Goal: Transaction & Acquisition: Purchase product/service

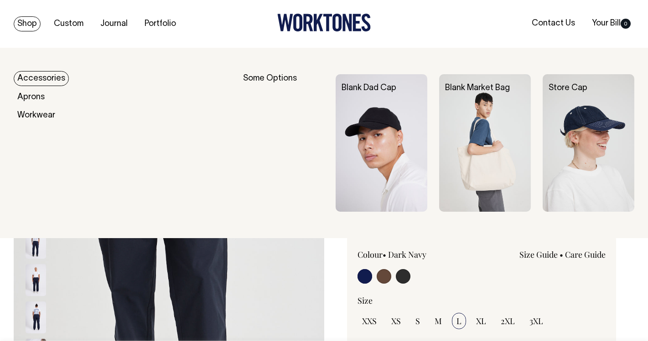
click at [33, 26] on link "Shop" at bounding box center [27, 23] width 27 height 15
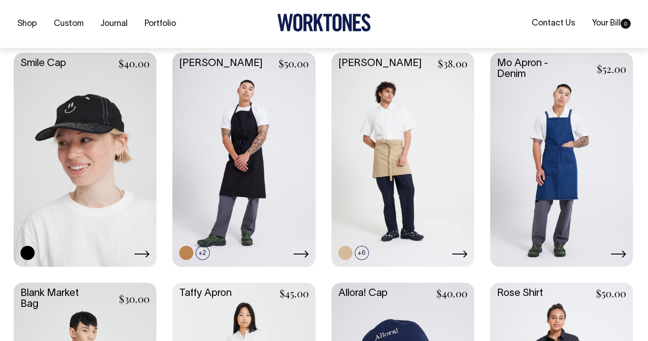
scroll to position [1079, 0]
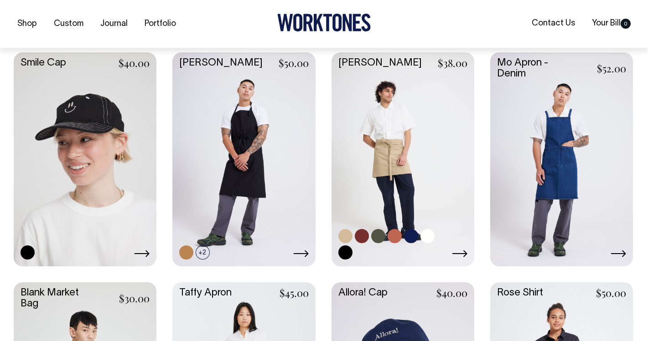
click at [394, 237] on link at bounding box center [394, 236] width 14 height 14
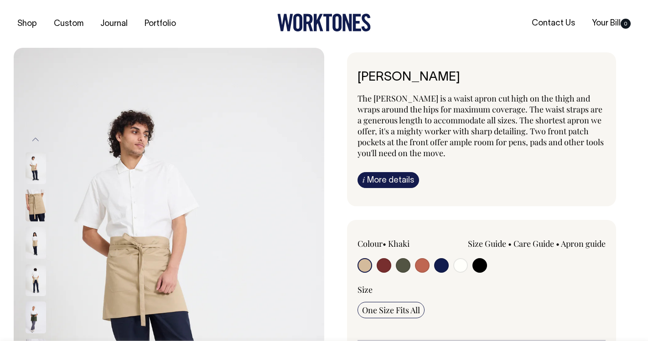
radio input "true"
select select "Rust"
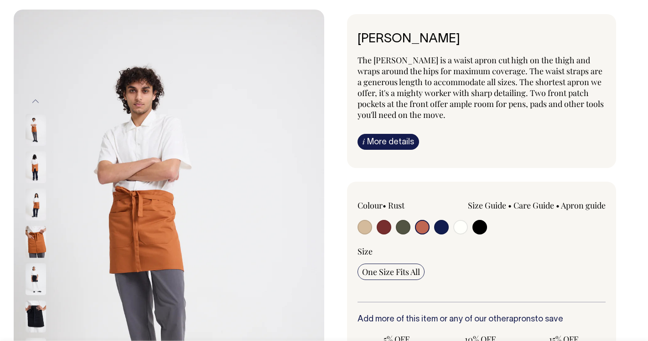
scroll to position [39, 0]
click at [382, 227] on input "radio" at bounding box center [383, 227] width 15 height 15
radio input "true"
select select "Burgundy"
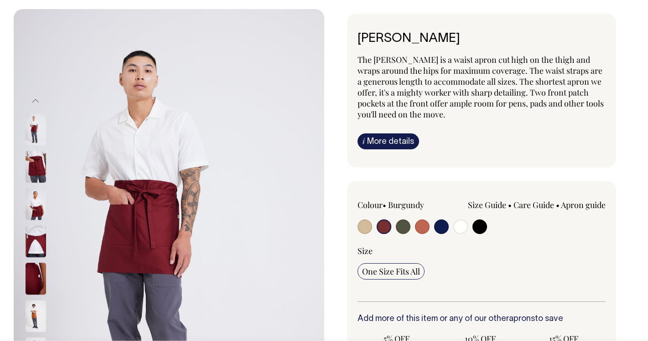
click at [421, 228] on input "radio" at bounding box center [422, 227] width 15 height 15
radio input "true"
select select "Rust"
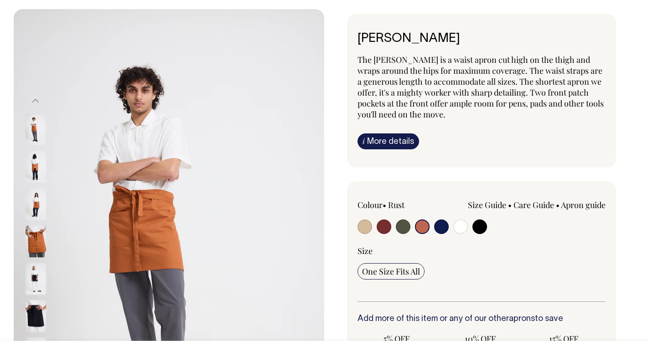
click at [32, 175] on img at bounding box center [36, 167] width 21 height 32
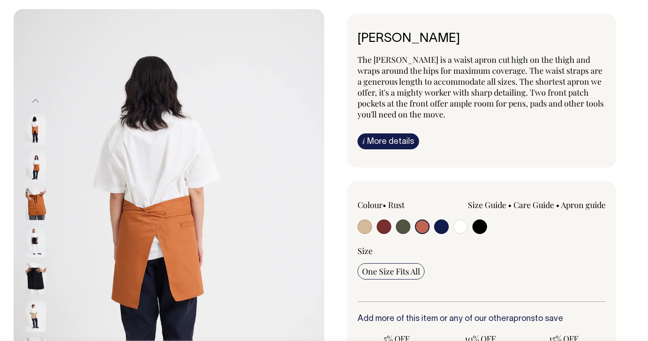
click at [38, 169] on img at bounding box center [36, 167] width 21 height 32
click at [36, 171] on img at bounding box center [36, 167] width 21 height 32
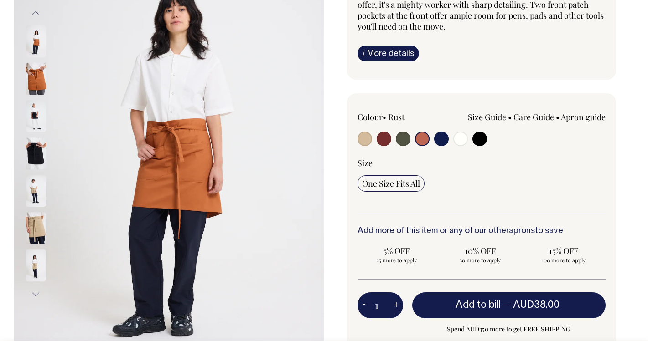
scroll to position [127, 0]
